Goal: Information Seeking & Learning: Check status

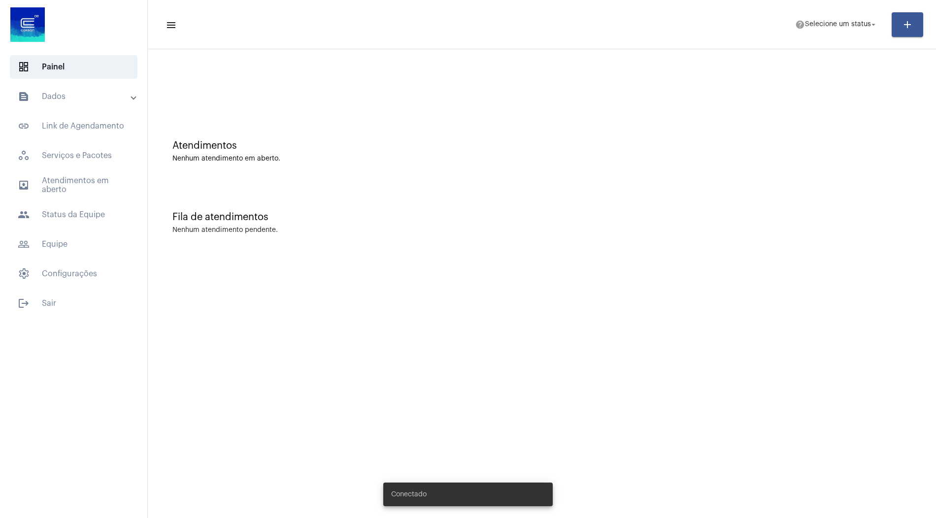
click at [99, 105] on mat-expansion-panel-header "text_snippet_outlined Dados" at bounding box center [76, 97] width 141 height 24
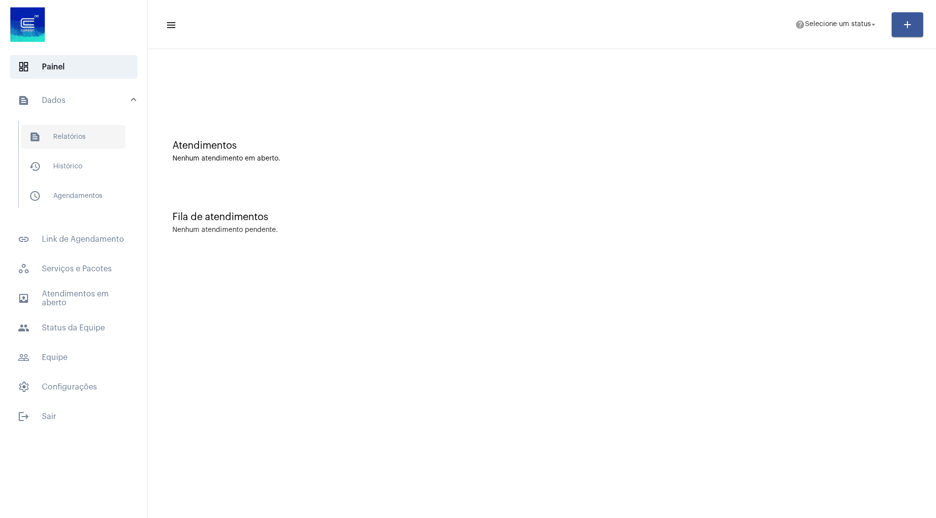
click at [87, 144] on span "text_snippet_outlined Relatórios" at bounding box center [73, 137] width 104 height 24
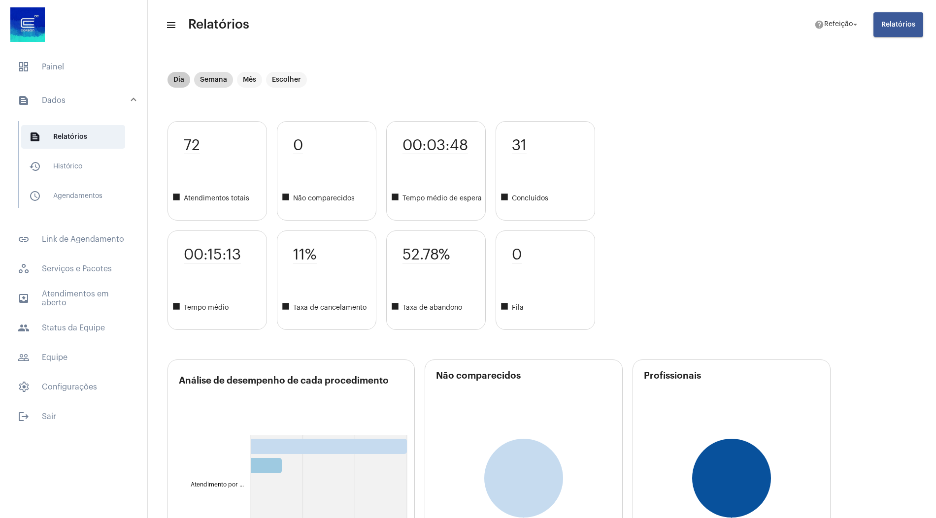
click at [176, 77] on mat-chip "Dia" at bounding box center [178, 80] width 23 height 16
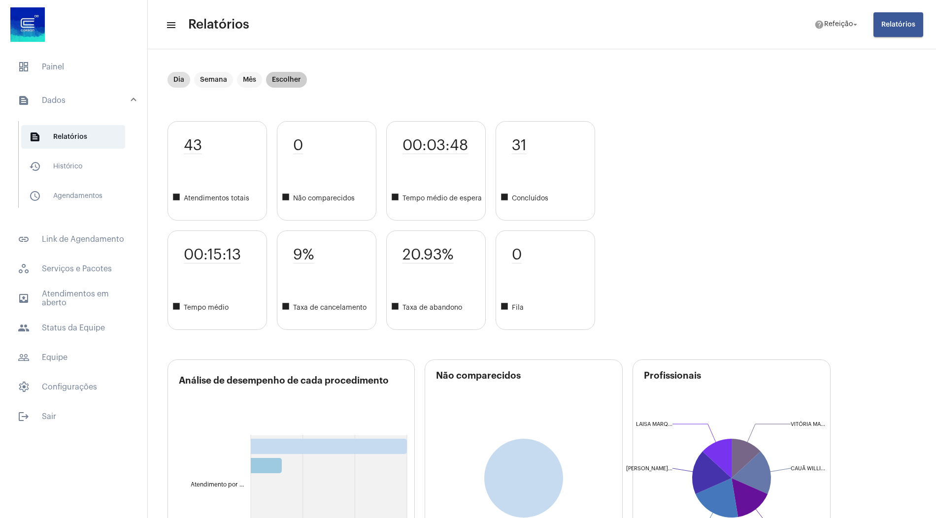
click at [279, 78] on mat-chip "Escolher" at bounding box center [286, 80] width 41 height 16
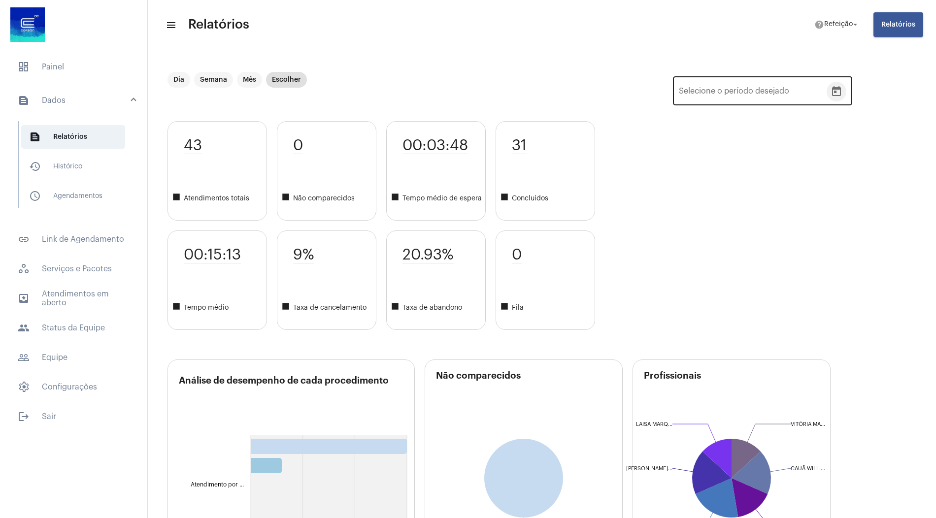
click at [838, 93] on icon "Open calendar" at bounding box center [836, 92] width 12 height 12
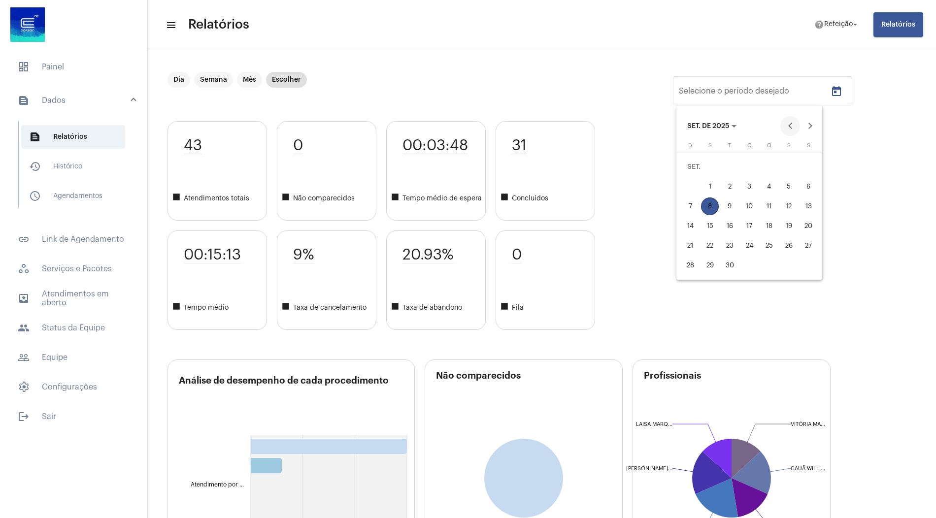
click at [789, 127] on button "Previous month" at bounding box center [790, 126] width 20 height 20
click at [787, 175] on div "1" at bounding box center [789, 167] width 18 height 18
type input "[DATE]"
click at [689, 261] on div "31" at bounding box center [690, 266] width 18 height 18
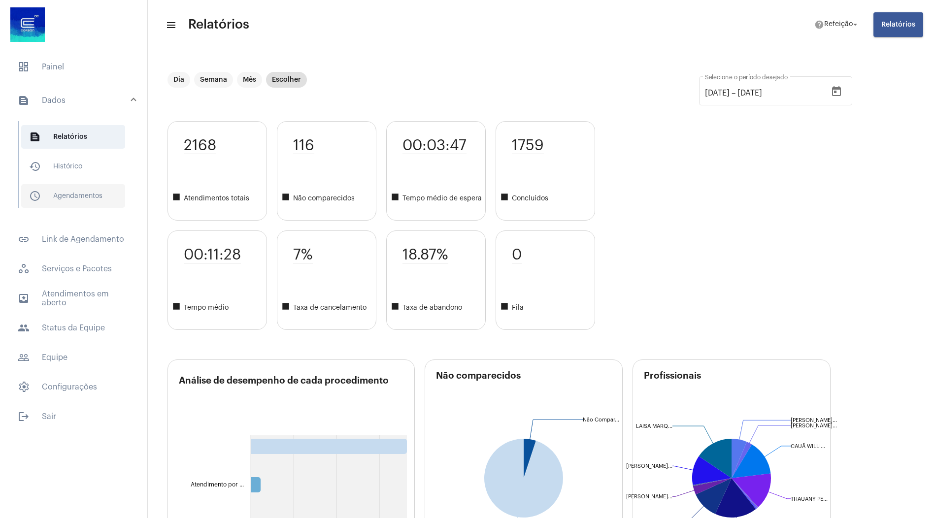
click at [71, 198] on span "schedule_outlined Agendamentos" at bounding box center [73, 196] width 104 height 24
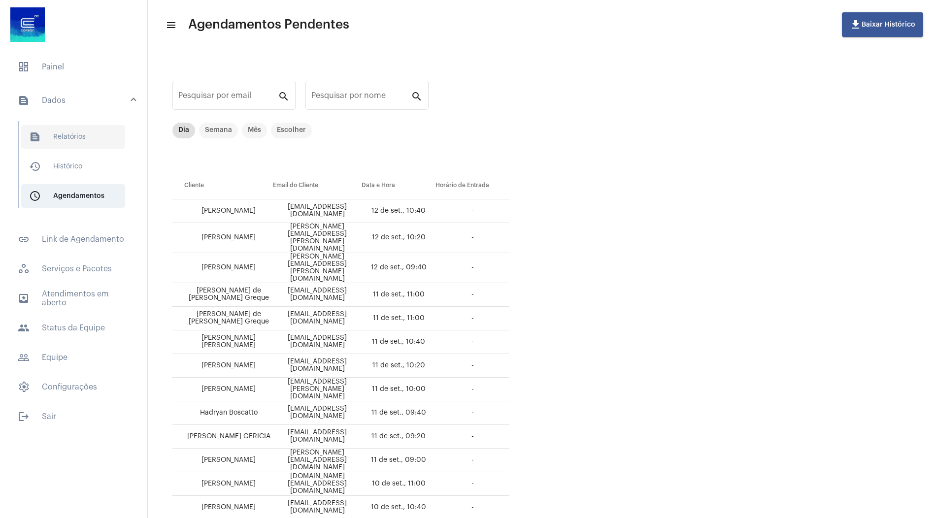
click at [110, 134] on span "text_snippet_outlined Relatórios" at bounding box center [73, 137] width 104 height 24
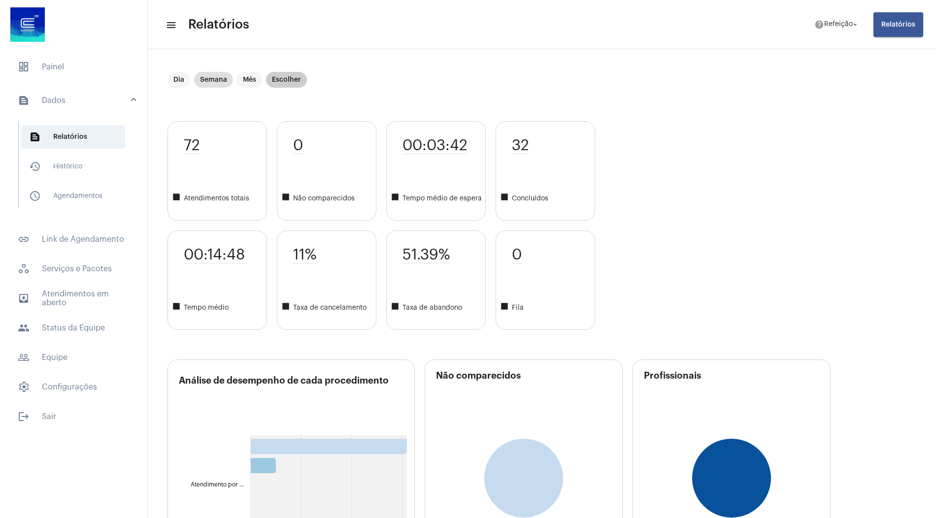
click at [279, 81] on mat-chip "Escolher" at bounding box center [286, 80] width 41 height 16
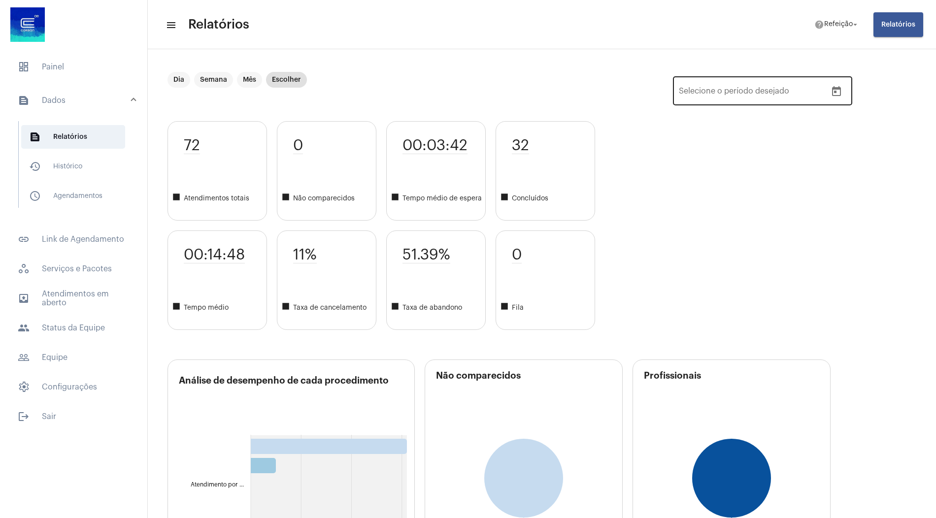
click at [844, 91] on button "Open calendar" at bounding box center [836, 92] width 20 height 20
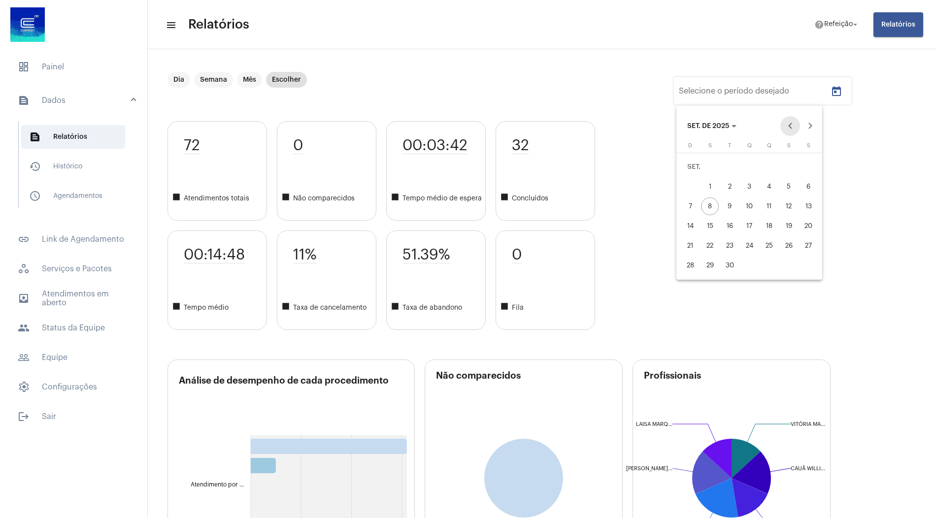
click at [785, 125] on button "Previous month" at bounding box center [790, 126] width 20 height 20
click at [782, 172] on div "1" at bounding box center [789, 167] width 18 height 18
type input "[DATE]"
click at [690, 267] on div "31" at bounding box center [690, 266] width 18 height 18
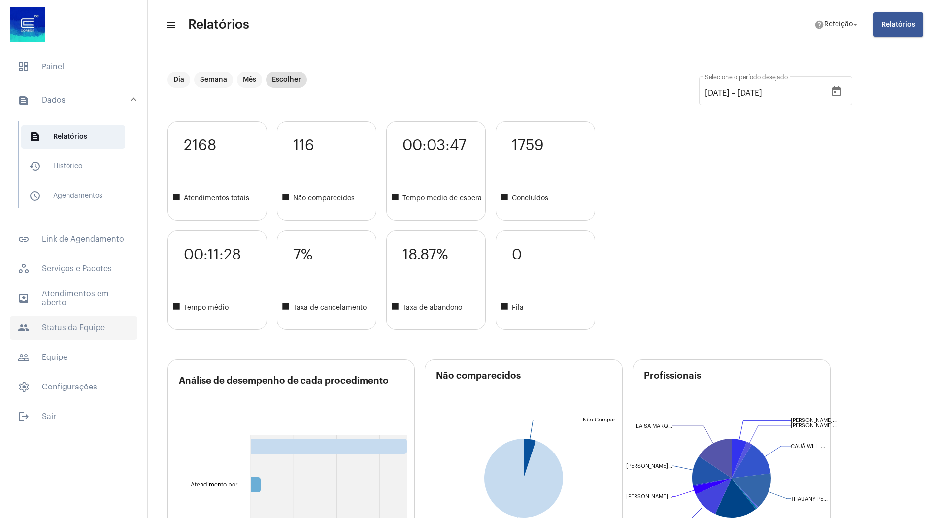
click at [86, 321] on span "people Status da Equipe" at bounding box center [74, 328] width 128 height 24
